Goal: Information Seeking & Learning: Learn about a topic

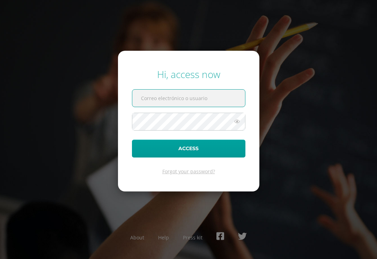
click at [217, 101] on input "text" at bounding box center [188, 97] width 113 height 17
click at [202, 107] on input "text" at bounding box center [188, 97] width 113 height 17
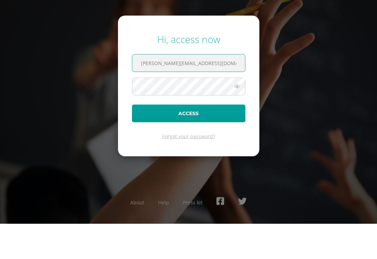
type input "j.casasola.5adb@gmail.com"
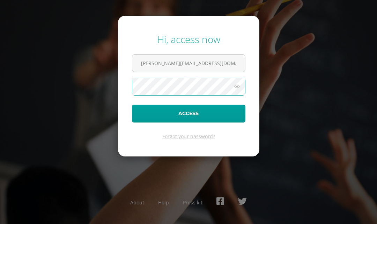
click at [189, 139] on button "Access" at bounding box center [189, 148] width 114 height 18
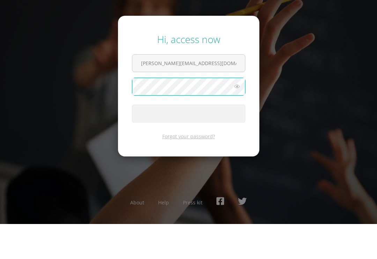
click at [219, 140] on span "submit" at bounding box center [188, 148] width 113 height 17
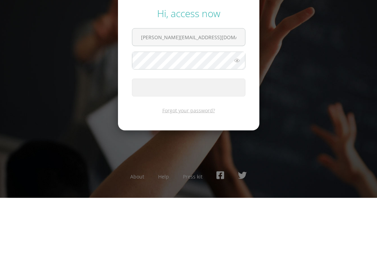
scroll to position [11, 0]
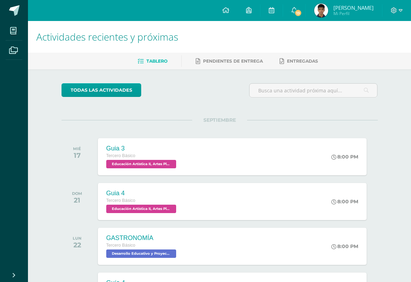
click at [10, 13] on span at bounding box center [14, 10] width 10 height 10
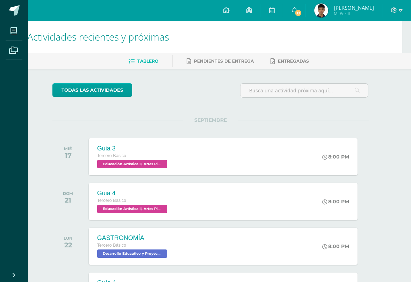
scroll to position [0, 17]
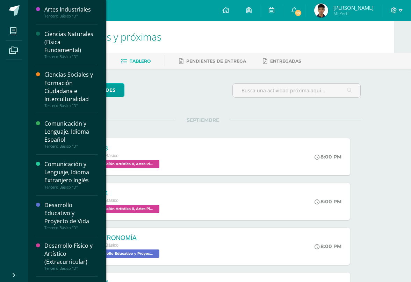
click at [15, 32] on icon at bounding box center [13, 30] width 6 height 7
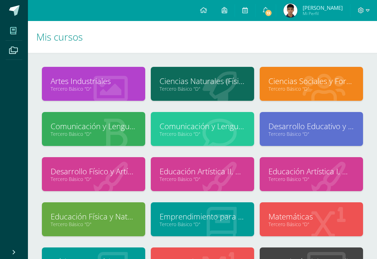
click at [224, 96] on icon at bounding box center [220, 88] width 34 height 34
click at [203, 84] on link "Ciencias Naturales (Física Fundamental)" at bounding box center [203, 80] width 86 height 11
click at [212, 89] on link "Tercero Básico "D"" at bounding box center [203, 88] width 86 height 7
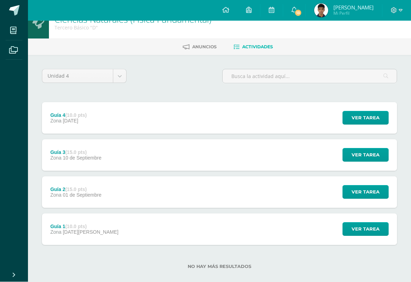
scroll to position [14, 0]
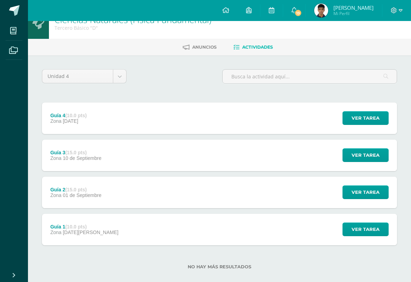
click at [373, 124] on span "Ver tarea" at bounding box center [365, 117] width 28 height 13
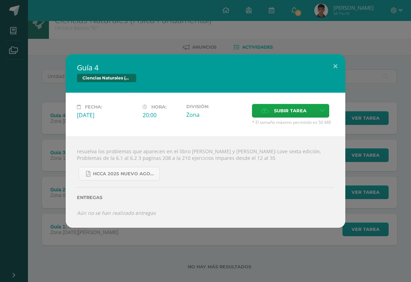
click at [145, 176] on span "HCCA 2025 nuevo agosto fisica fundamental.pdf" at bounding box center [124, 174] width 63 height 6
